Goal: Task Accomplishment & Management: Manage account settings

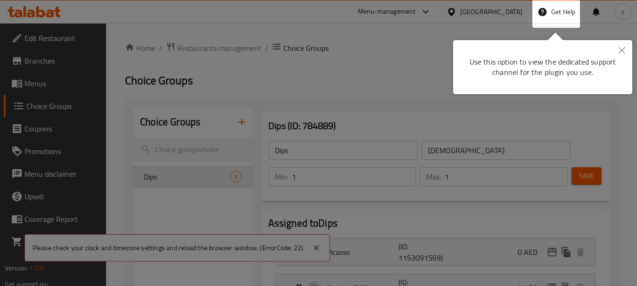
click at [620, 49] on icon "Close" at bounding box center [621, 50] width 7 height 7
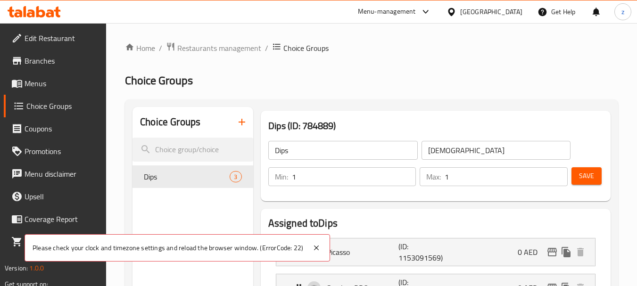
click at [486, 7] on div "[GEOGRAPHIC_DATA]" at bounding box center [491, 12] width 62 height 10
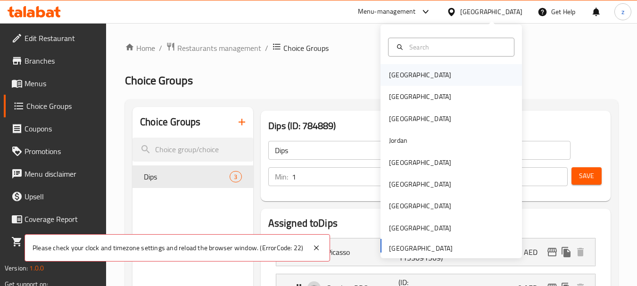
click at [425, 78] on div "[GEOGRAPHIC_DATA]" at bounding box center [450, 75] width 141 height 22
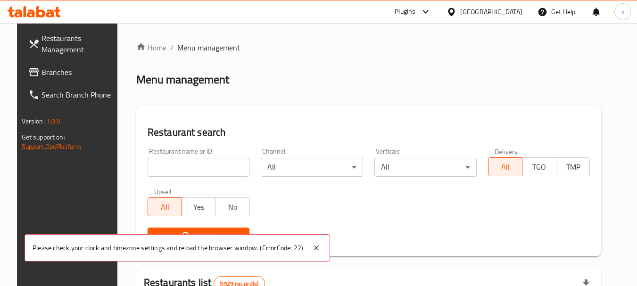
click at [515, 11] on div "[GEOGRAPHIC_DATA]" at bounding box center [491, 12] width 62 height 10
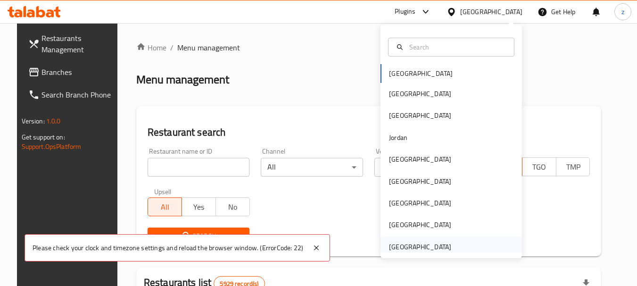
click at [432, 246] on div "[GEOGRAPHIC_DATA]" at bounding box center [420, 247] width 62 height 10
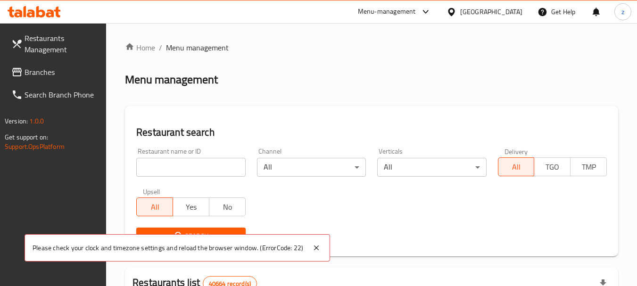
drag, startPoint x: 53, startPoint y: 73, endPoint x: 19, endPoint y: 94, distance: 39.8
click at [52, 73] on span "Branches" at bounding box center [62, 71] width 74 height 11
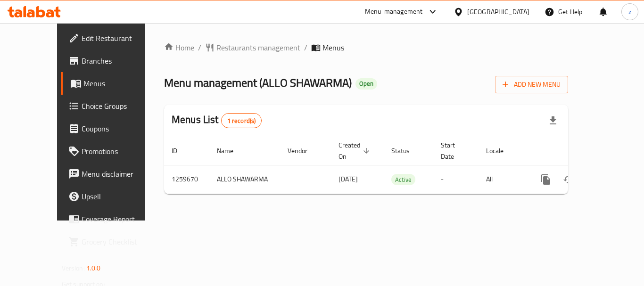
click at [82, 107] on span "Choice Groups" at bounding box center [119, 105] width 75 height 11
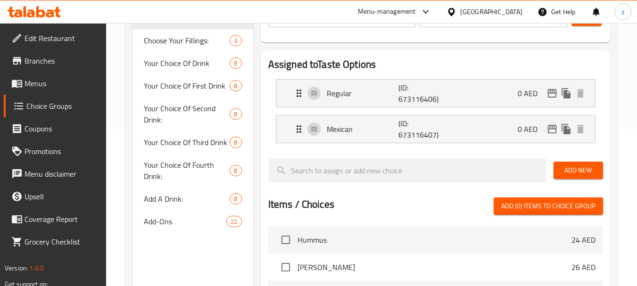
scroll to position [189, 0]
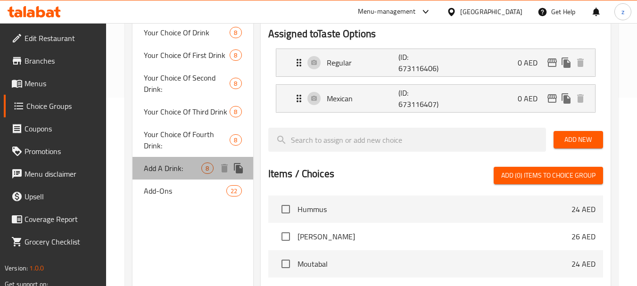
click at [158, 171] on span "Add A Drink:" at bounding box center [172, 168] width 57 height 11
type input "Add A Drink:"
type input "أضف مشروبًا:"
type input "0"
type input "8"
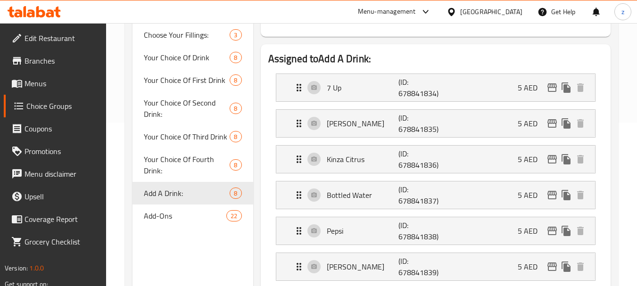
scroll to position [160, 0]
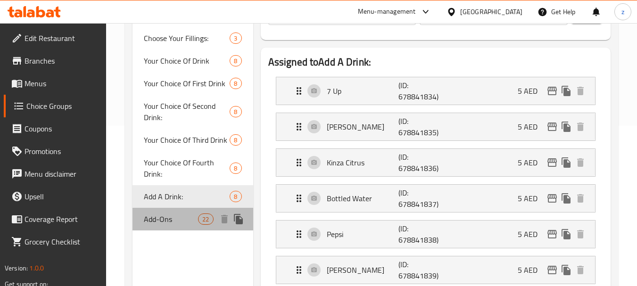
click at [168, 217] on span "Add-Ons" at bounding box center [171, 219] width 54 height 11
type input "Add-Ons"
type input "الإضافات"
type input "22"
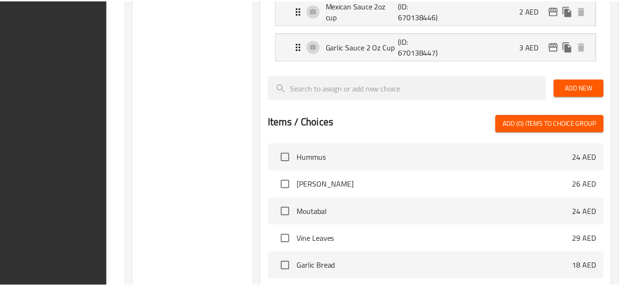
scroll to position [1086, 0]
